Goal: Task Accomplishment & Management: Manage account settings

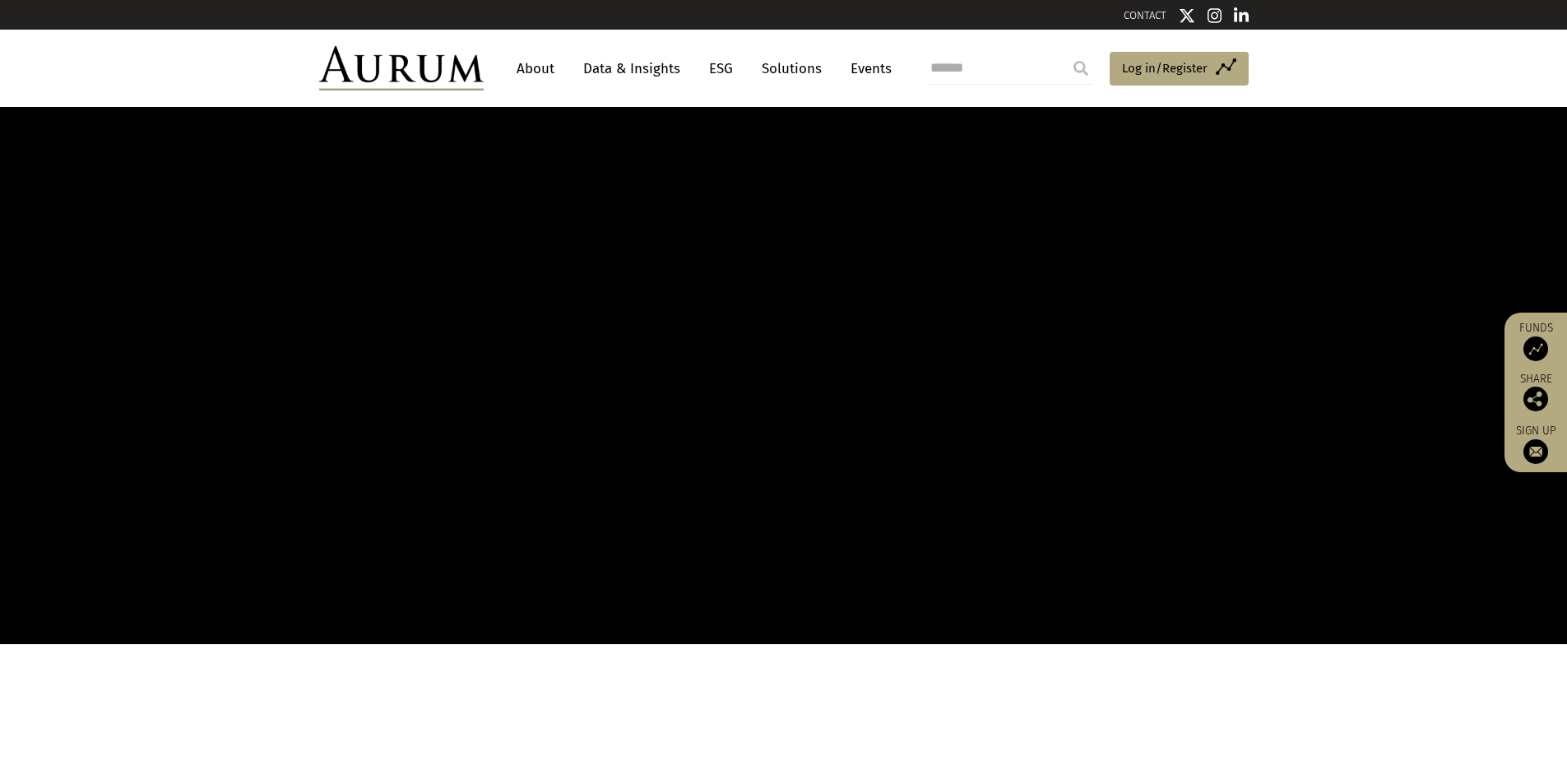
click at [1530, 342] on img at bounding box center [1535, 348] width 25 height 25
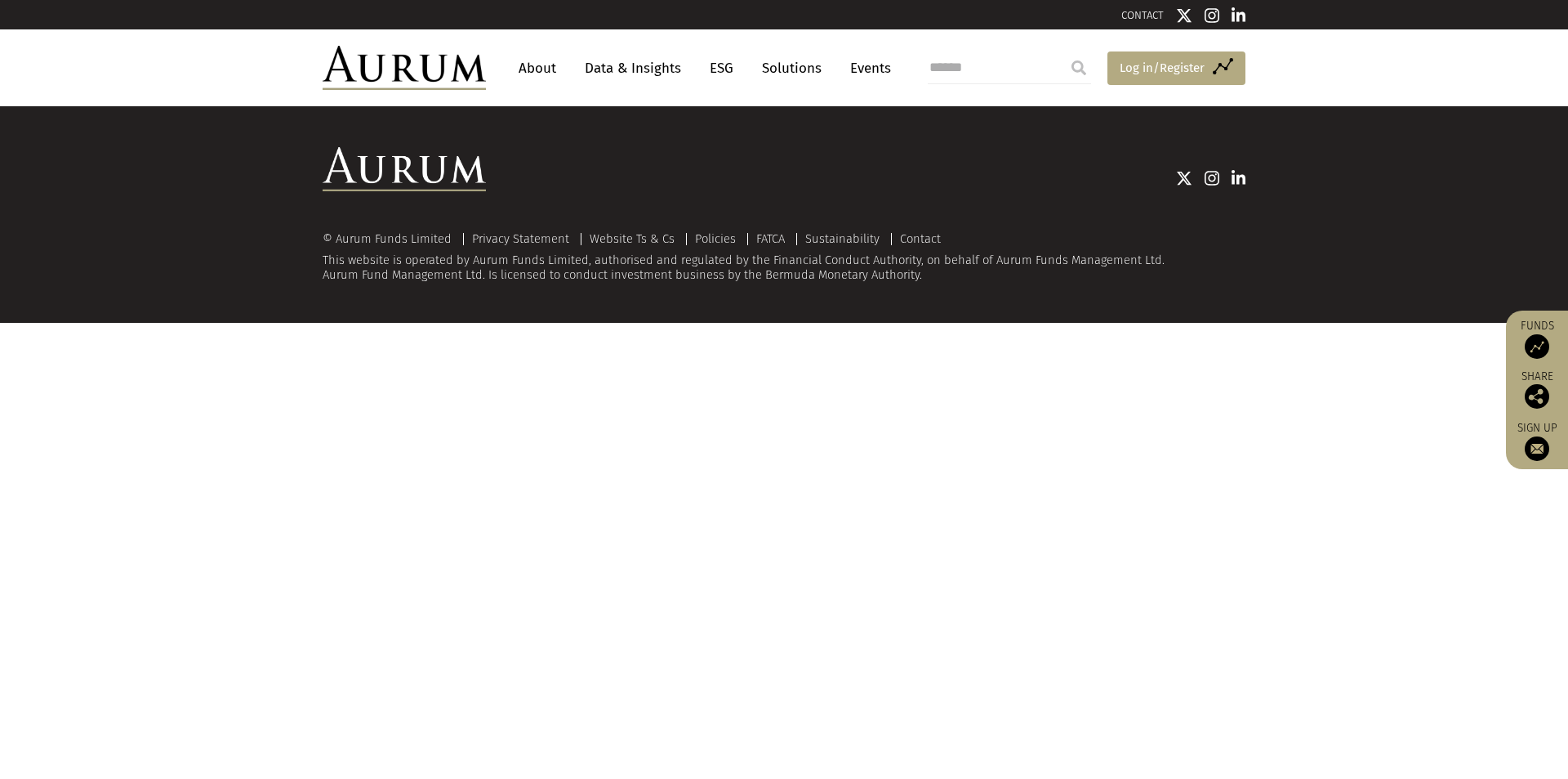
click at [1134, 65] on span "Log in/Register" at bounding box center [1161, 68] width 85 height 19
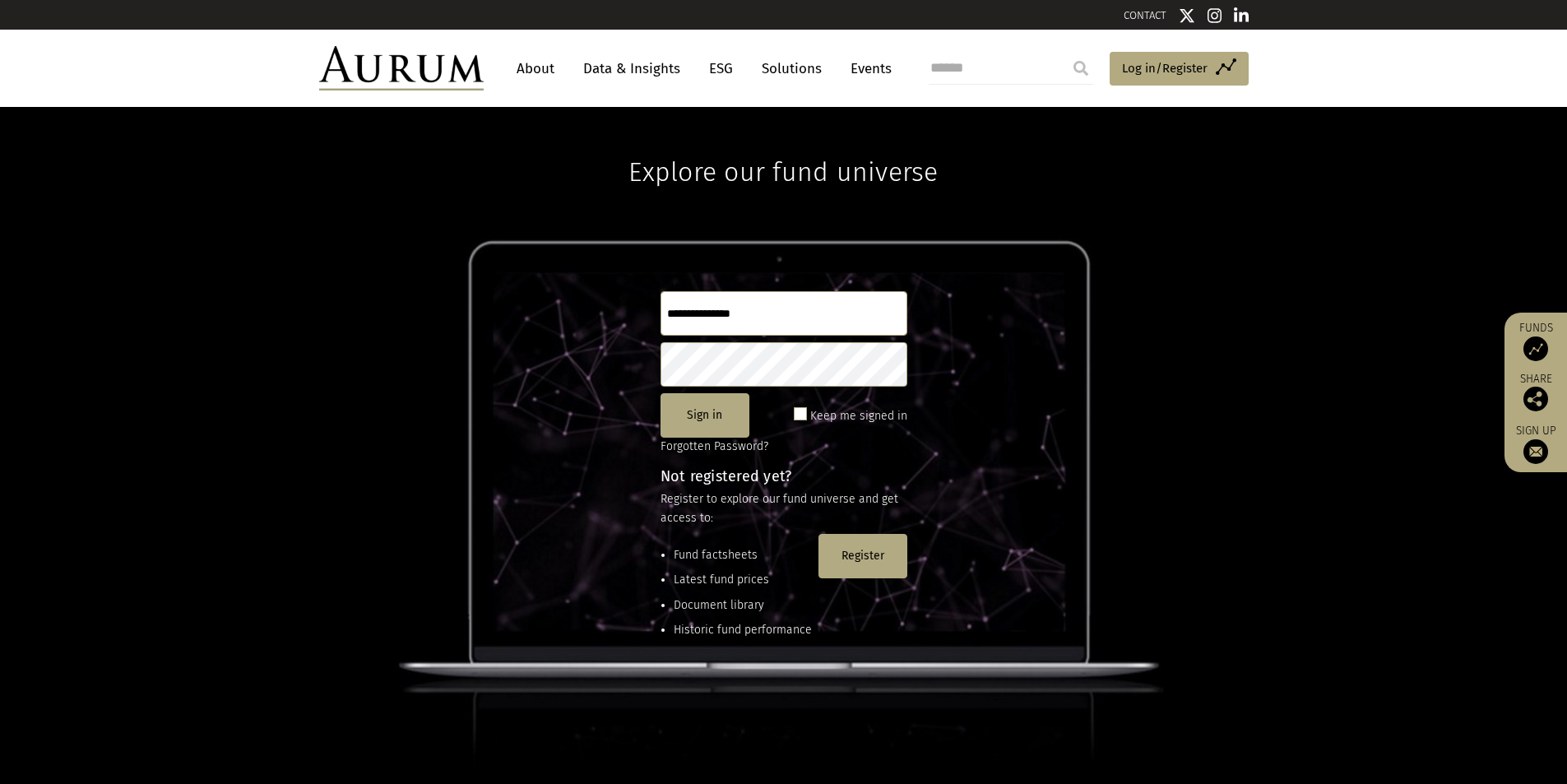
click at [715, 312] on input "text" at bounding box center [784, 313] width 247 height 44
click at [687, 306] on input "text" at bounding box center [784, 313] width 247 height 44
type input "**********"
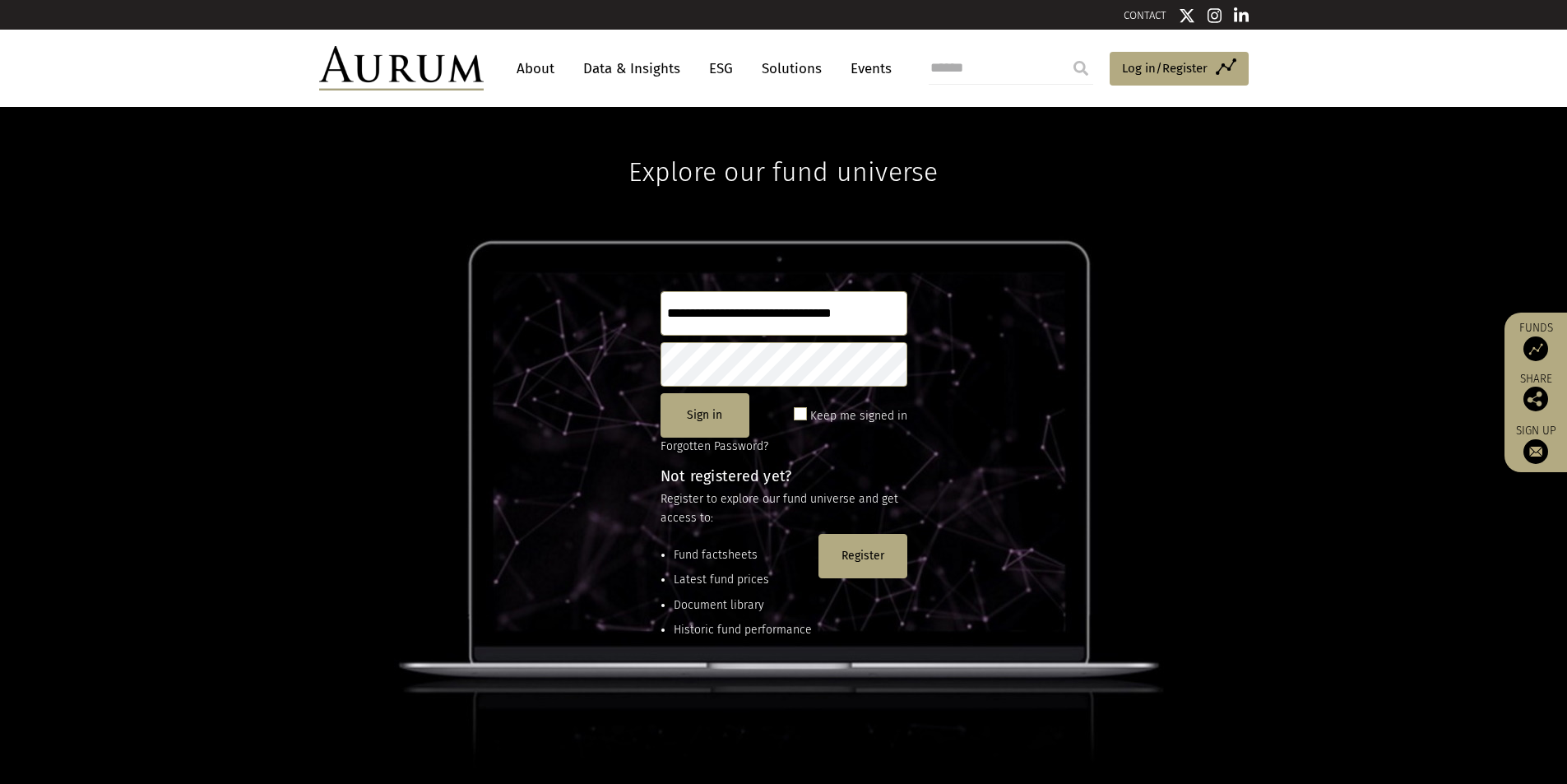
scroll to position [0, 0]
click at [703, 406] on button "Sign in" at bounding box center [705, 415] width 89 height 44
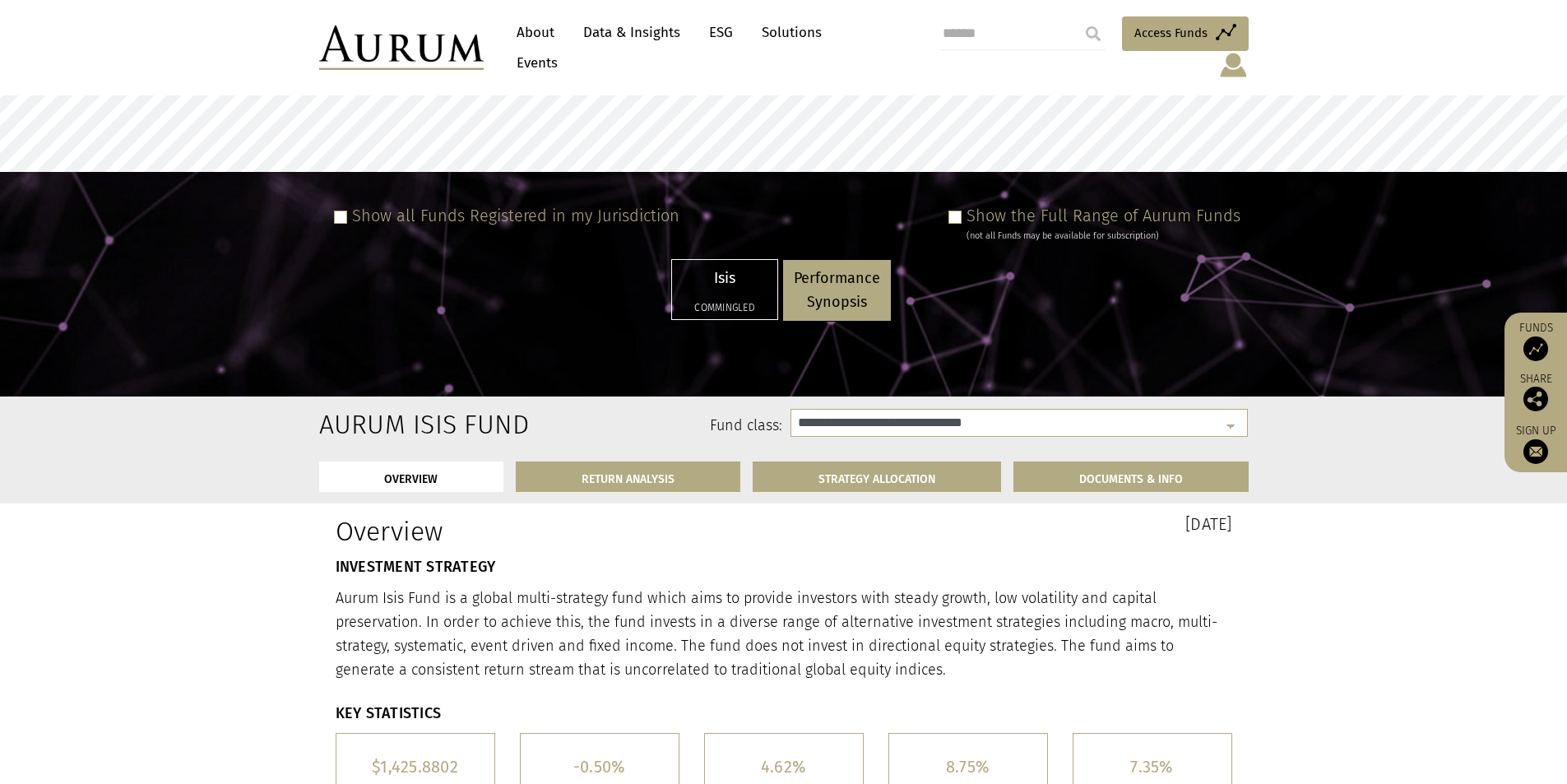
scroll to position [83, 0]
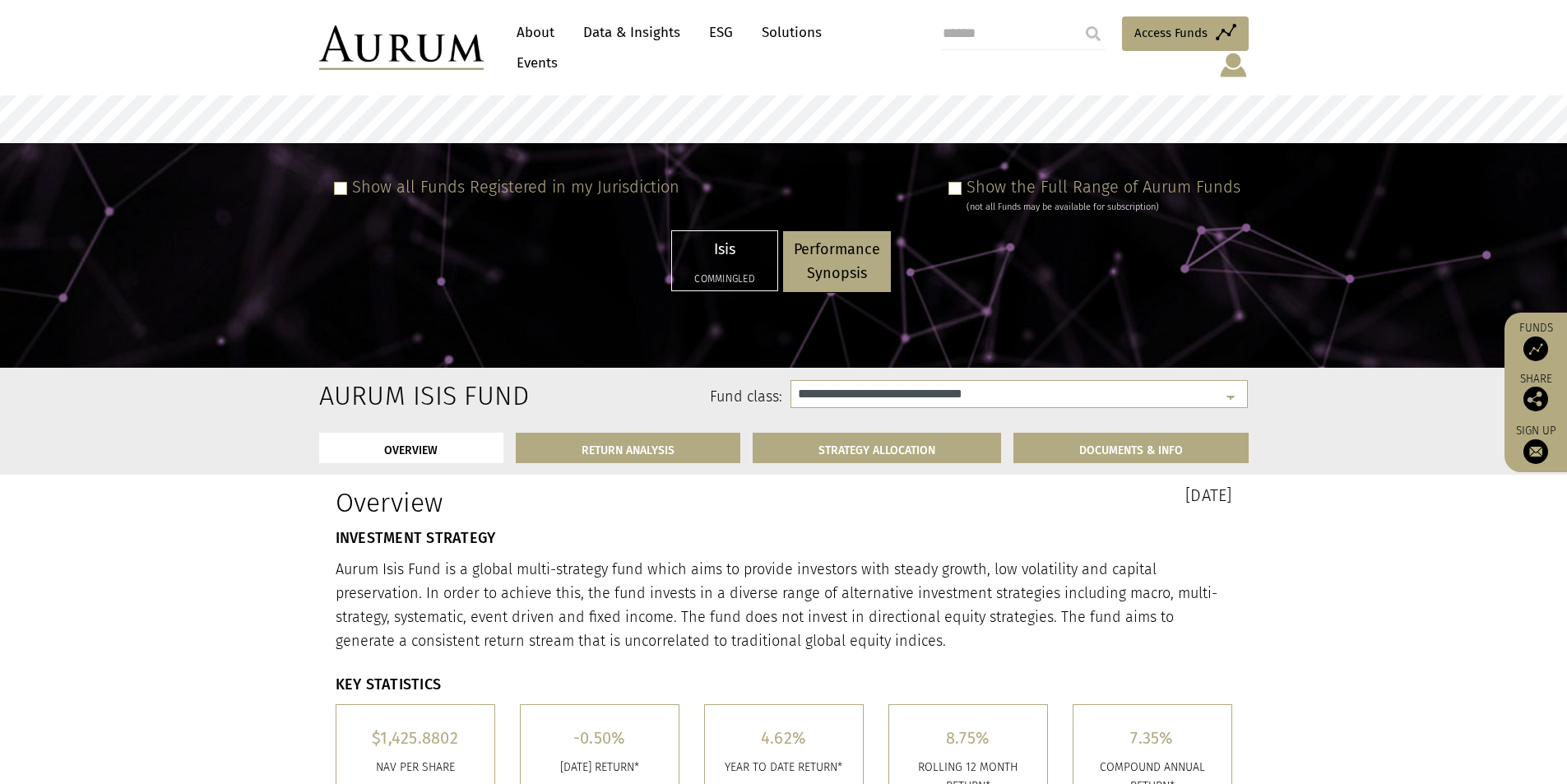
select select "**********"
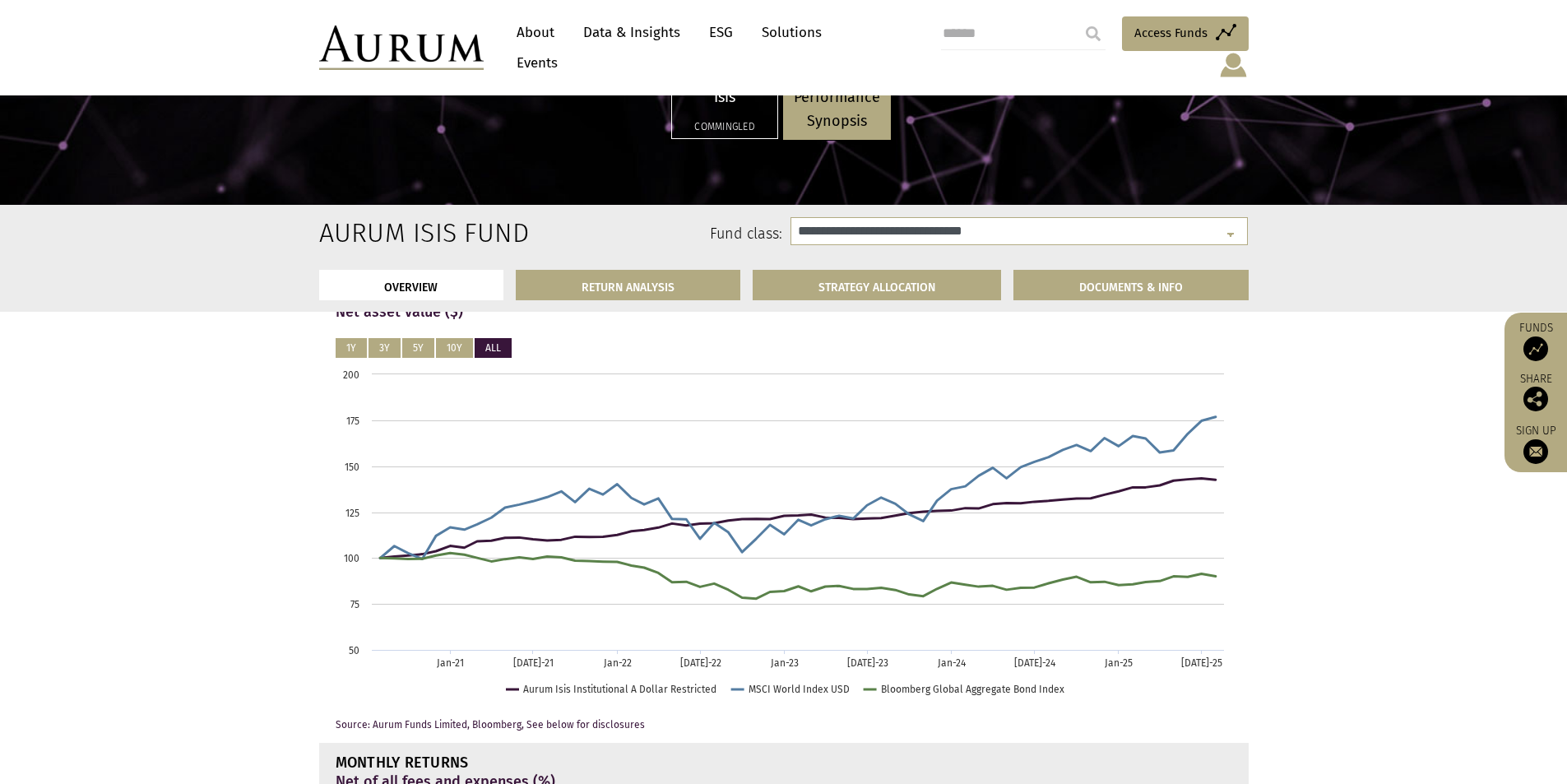
scroll to position [740, 0]
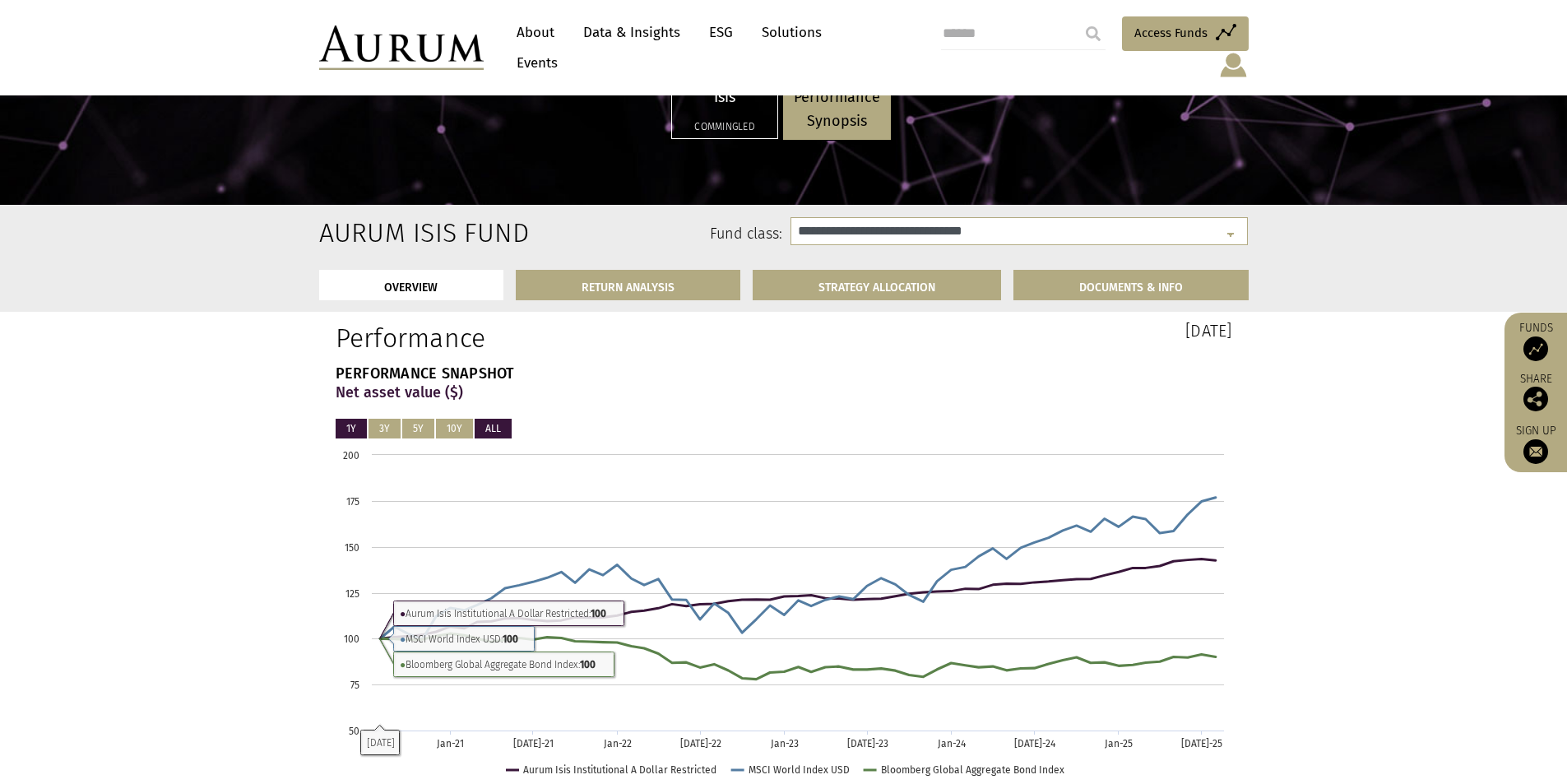
click at [346, 428] on button "1Y" at bounding box center [351, 428] width 32 height 20
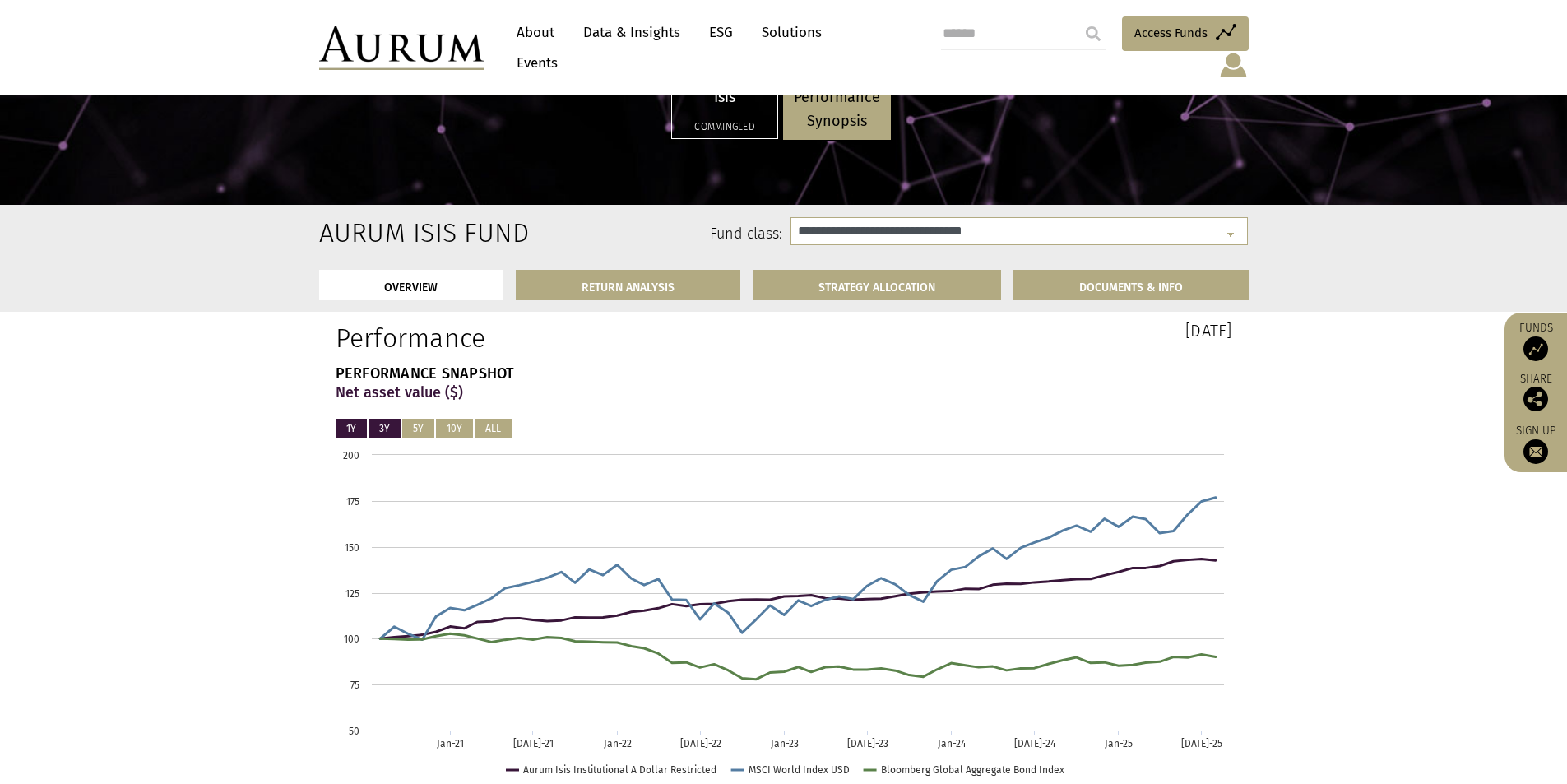
click at [379, 426] on button "3Y" at bounding box center [385, 428] width 32 height 20
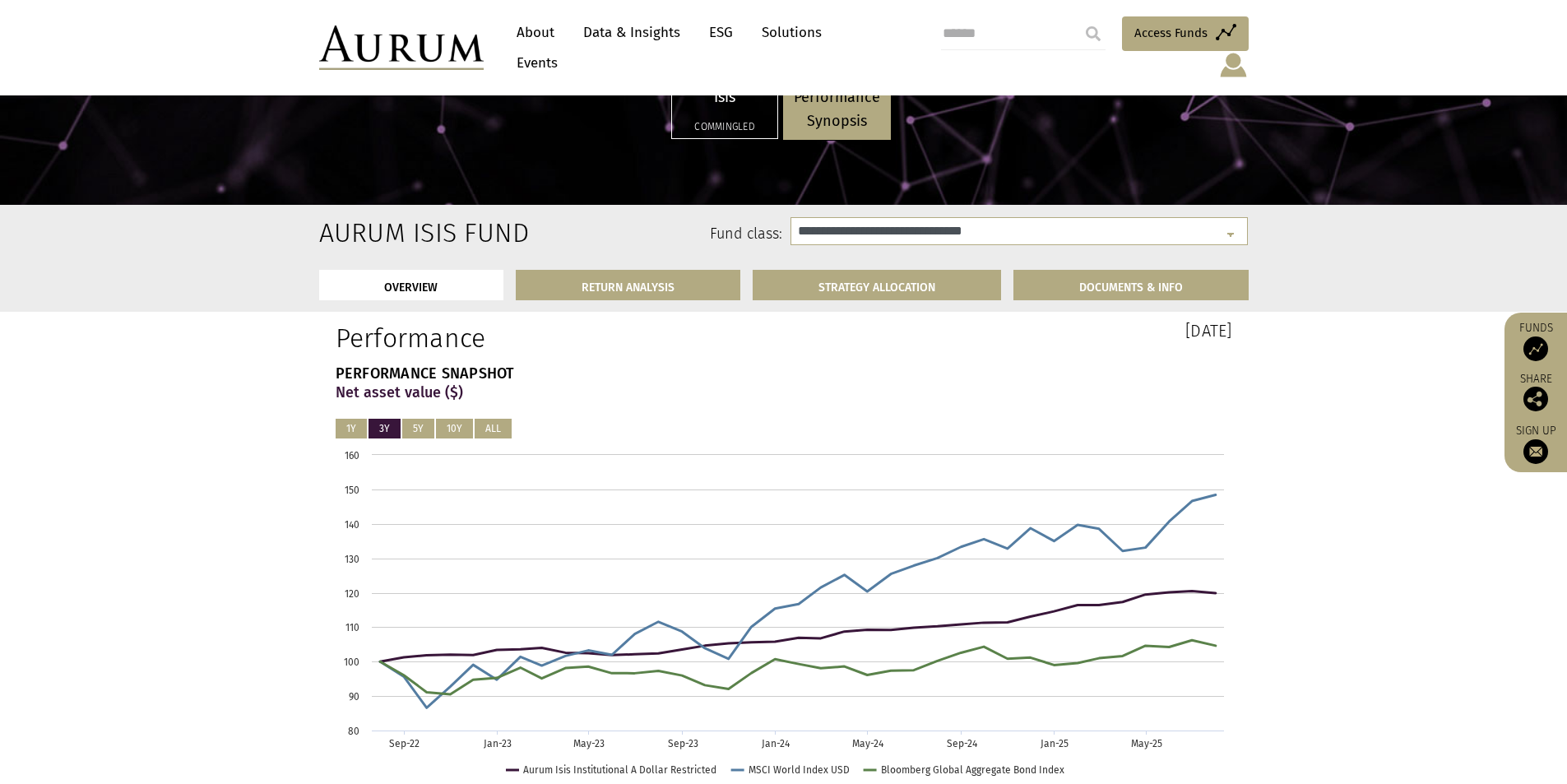
click at [380, 426] on button "3Y" at bounding box center [385, 428] width 32 height 20
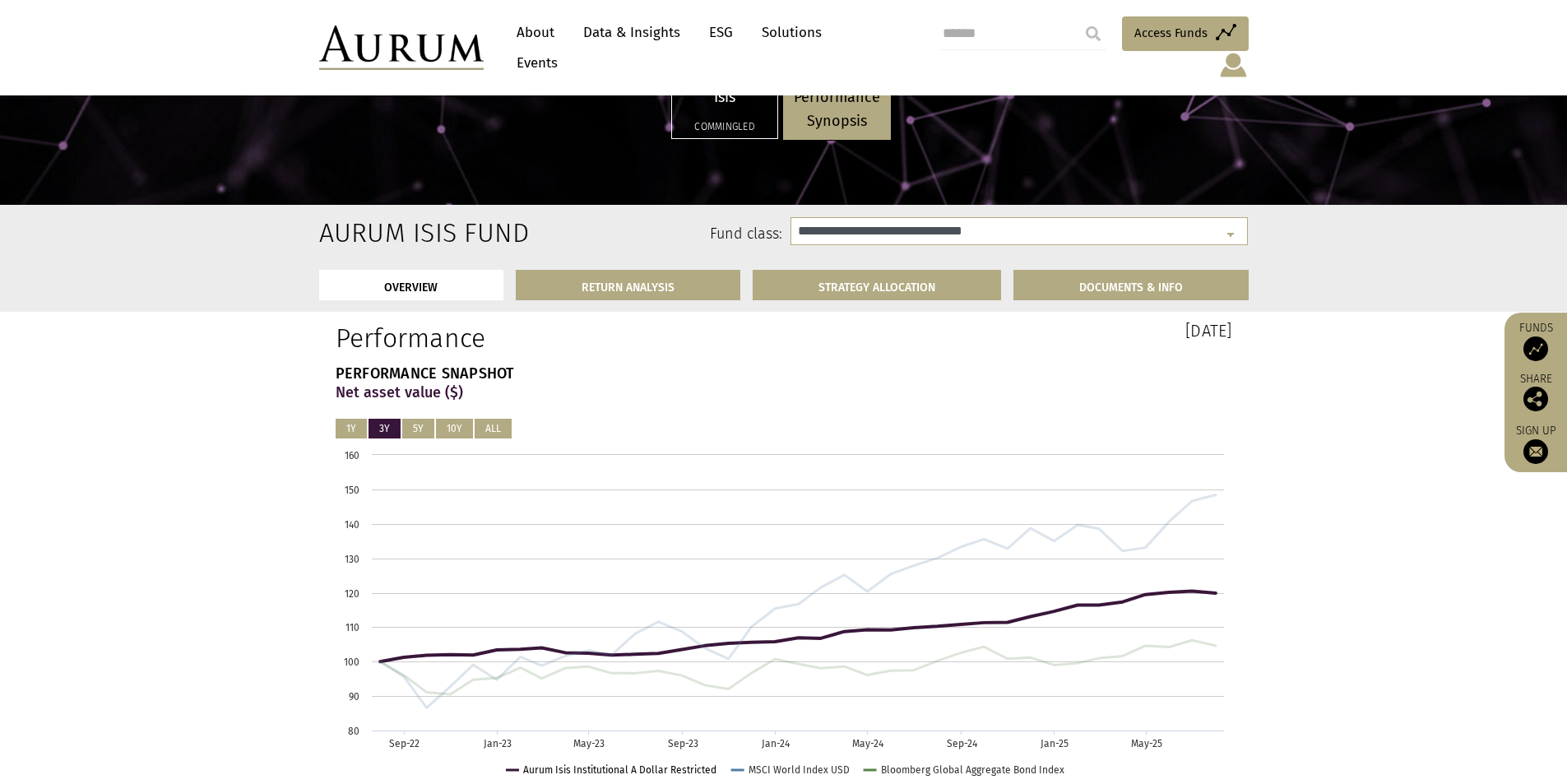
scroll to position [658, 0]
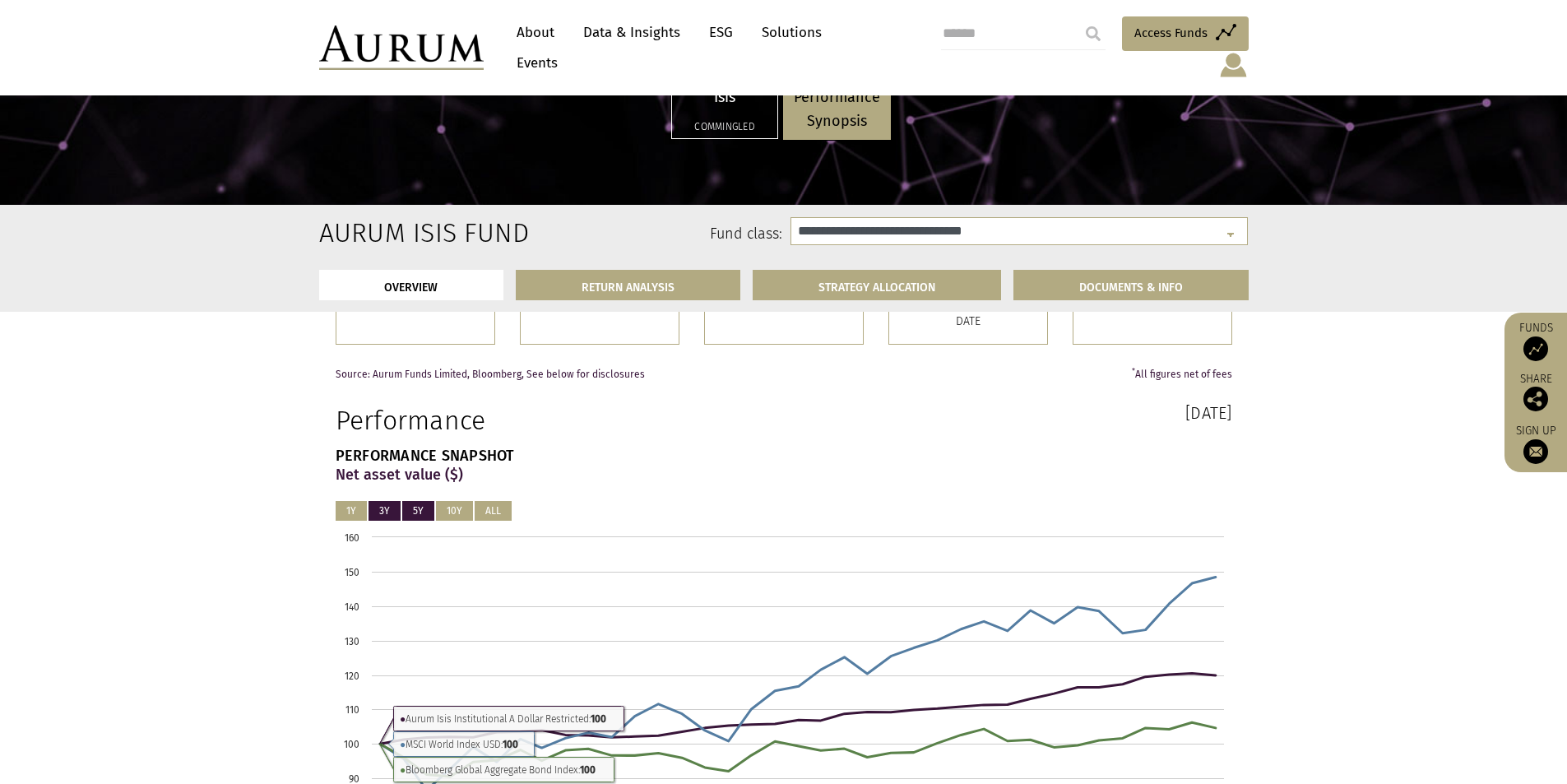
click at [412, 512] on button "5Y" at bounding box center [418, 510] width 32 height 20
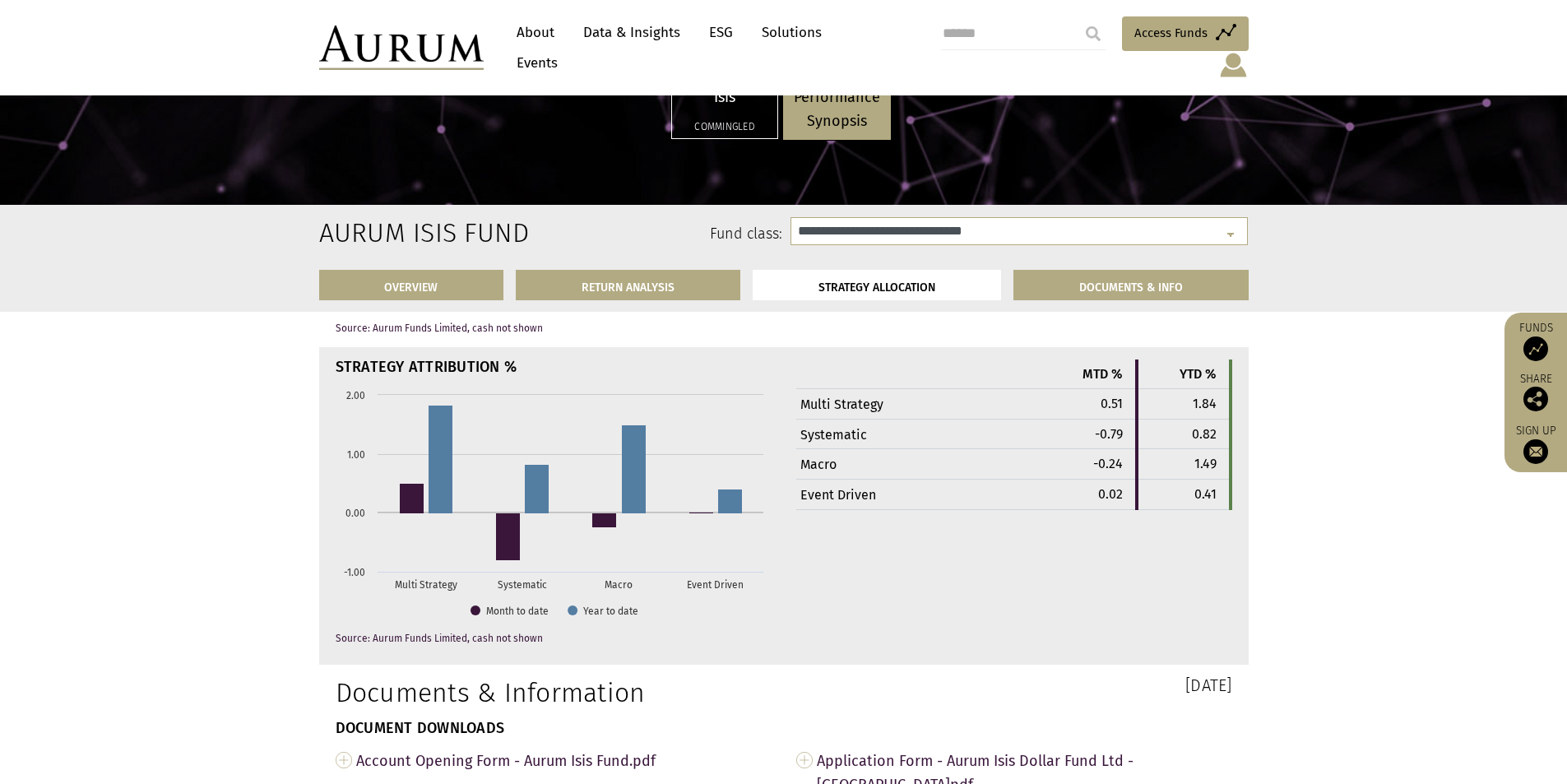
scroll to position [4605, 0]
